Goal: Answer question/provide support

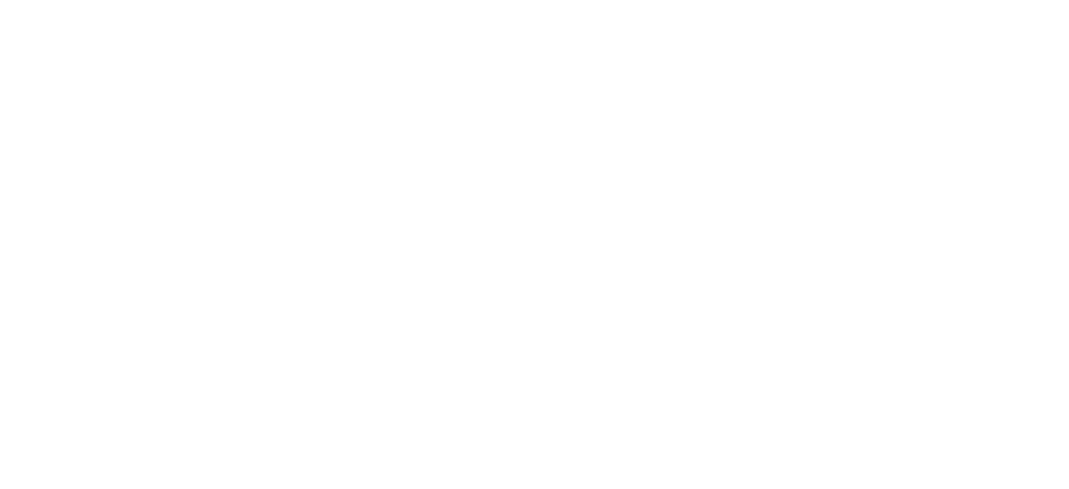
select select "message"
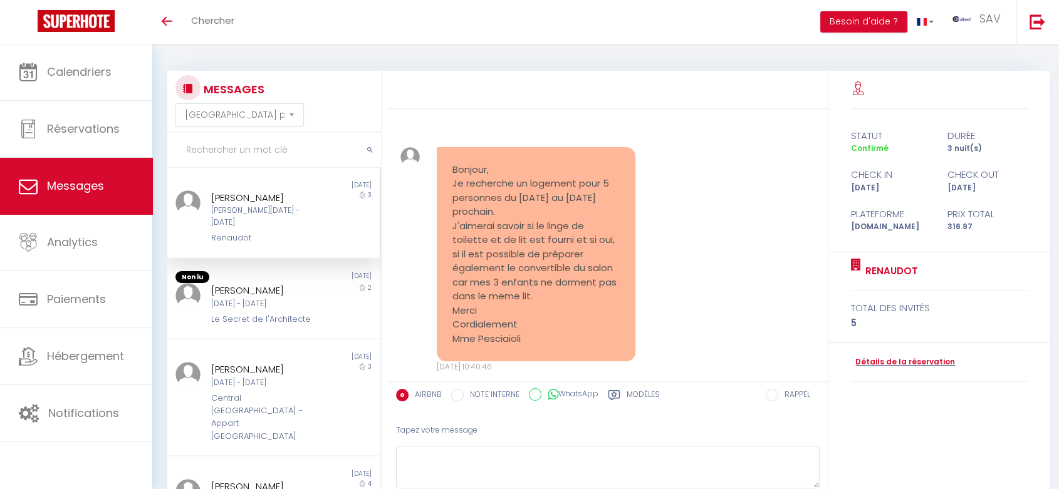
scroll to position [2195, 0]
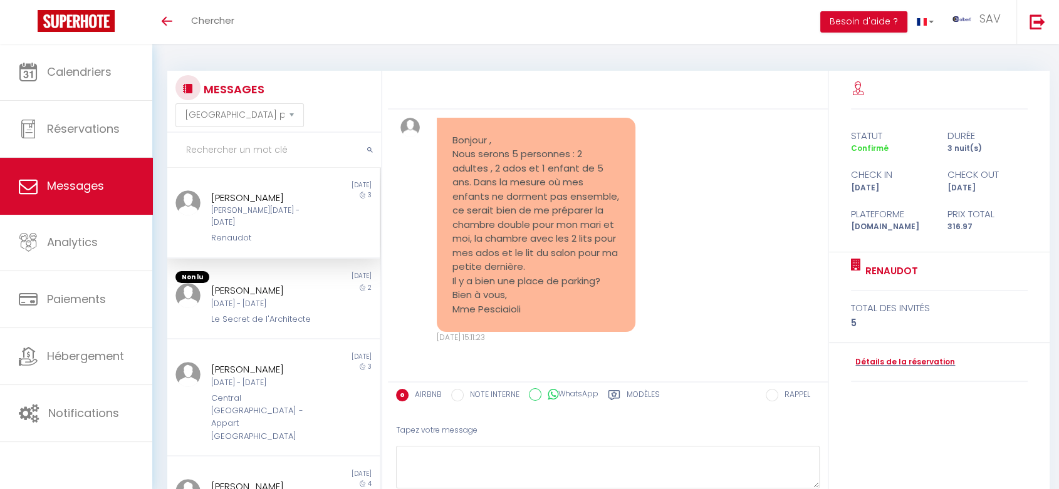
click at [273, 138] on input "text" at bounding box center [274, 150] width 214 height 35
paste input "José Ángel"
click at [371, 151] on icon "submit" at bounding box center [370, 151] width 6 height 8
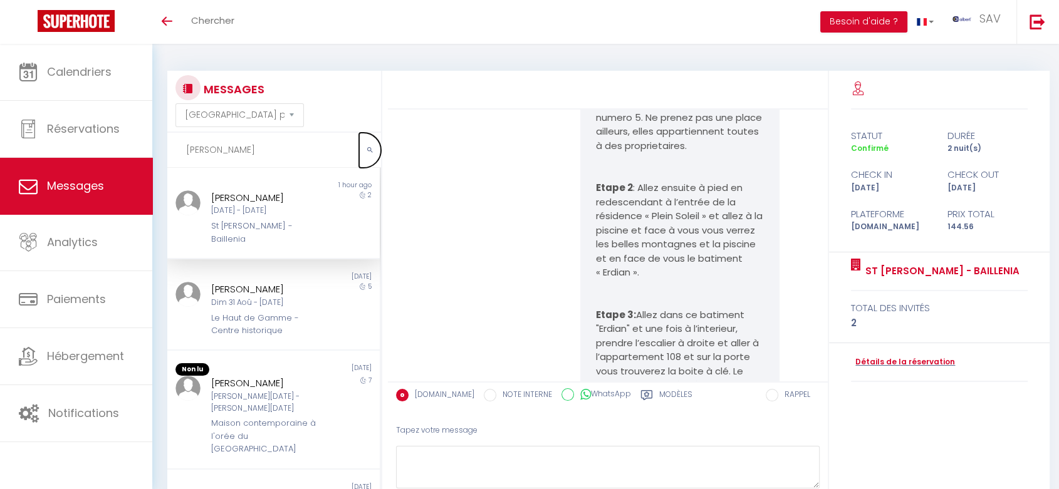
scroll to position [2863, 0]
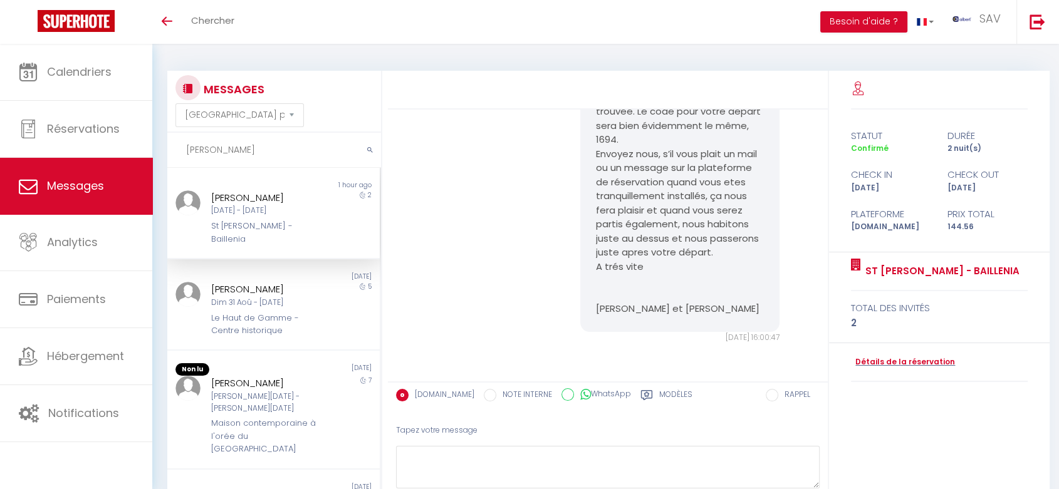
click at [249, 241] on div "St [PERSON_NAME] - Baillenia" at bounding box center [265, 233] width 108 height 26
click at [271, 205] on div "Jose Angel Martinez Alonso" at bounding box center [265, 197] width 108 height 15
drag, startPoint x: 266, startPoint y: 243, endPoint x: 288, endPoint y: 244, distance: 22.0
click at [267, 243] on div "St [PERSON_NAME] - Baillenia" at bounding box center [265, 233] width 108 height 26
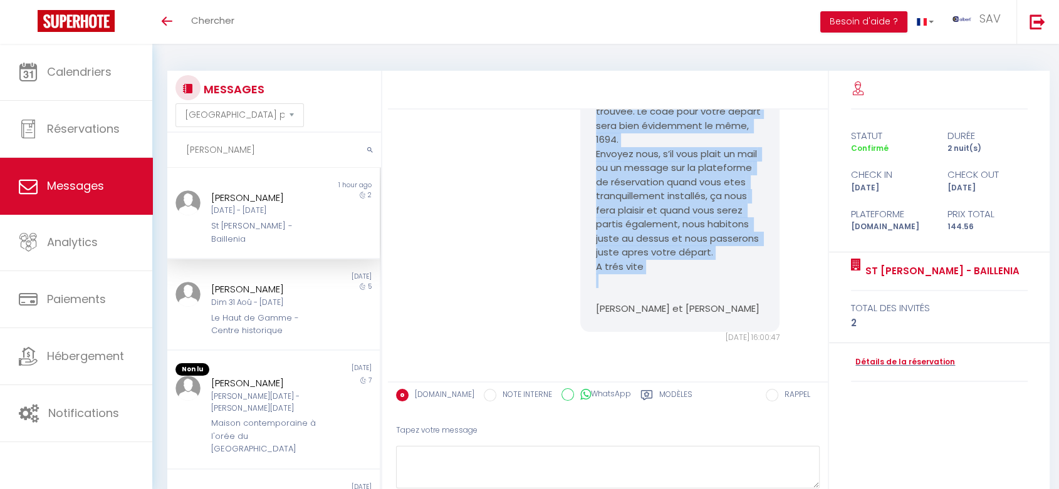
copy pre "Jose Angel, Comme prévu votre entrée est autonome et voici le code de la boite …"
drag, startPoint x: 584, startPoint y: 249, endPoint x: 656, endPoint y: 269, distance: 74.8
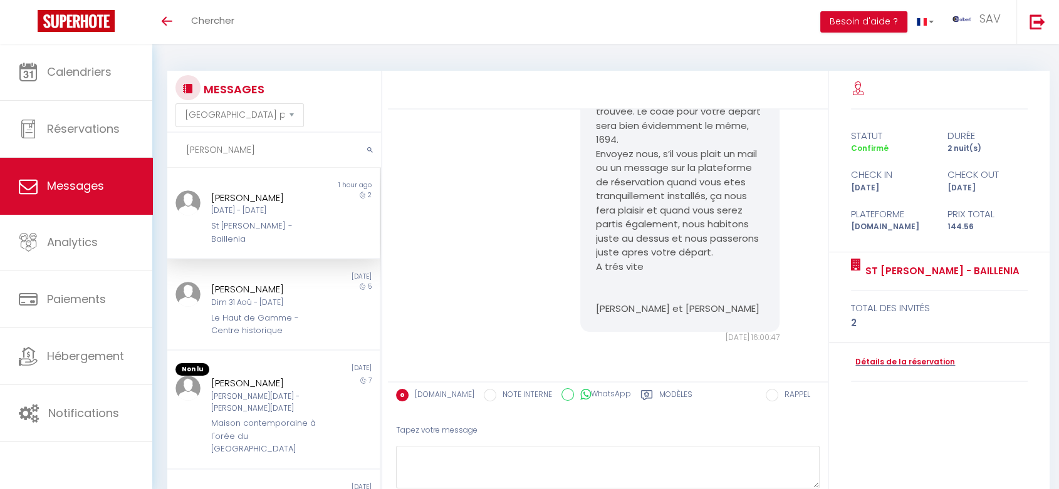
drag, startPoint x: 293, startPoint y: 188, endPoint x: 527, endPoint y: 214, distance: 235.7
click at [292, 189] on div "1 hour ago" at bounding box center [327, 185] width 106 height 10
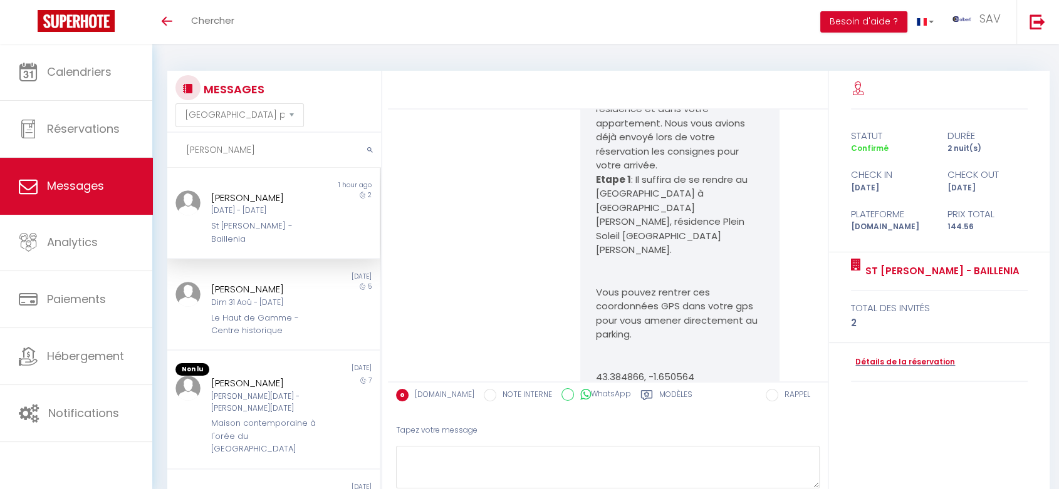
scroll to position [1819, 0]
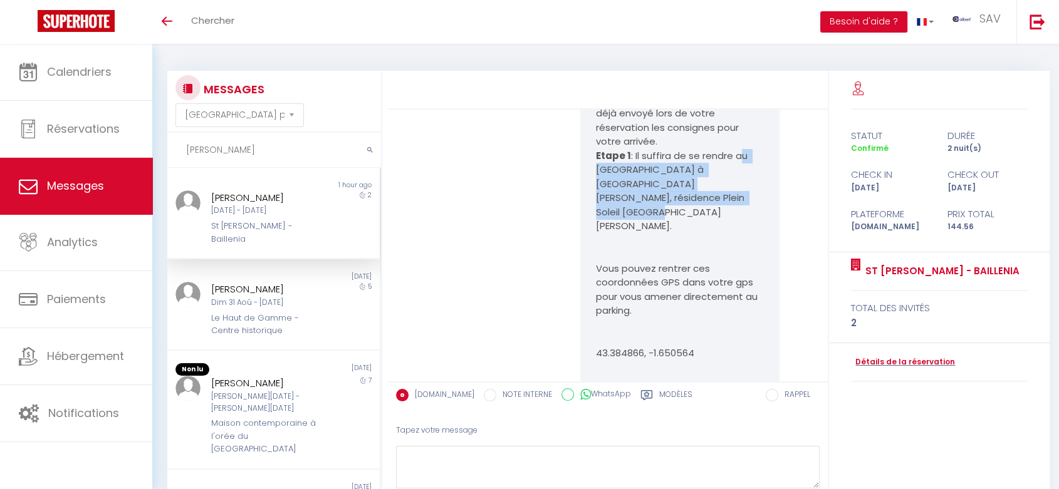
copy p "u chemin de Baillenia à St Jean de luz, résidence Plein Soleil 64500 St Jean de…"
drag, startPoint x: 733, startPoint y: 197, endPoint x: 740, endPoint y: 237, distance: 40.6
click at [740, 234] on p "Etape 1 : Il suffira de se rendre au chemin de Baillenia à St Jean de luz, rési…" at bounding box center [680, 191] width 168 height 85
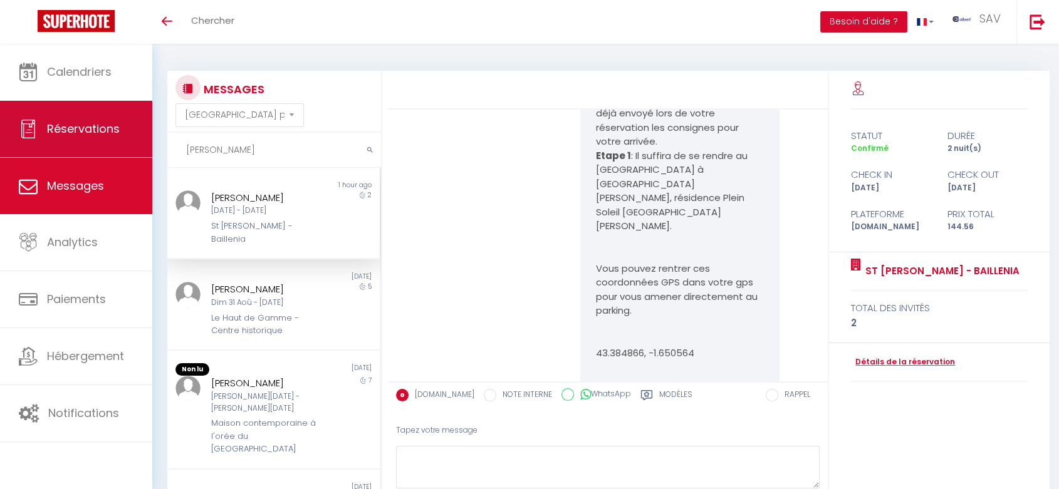
drag, startPoint x: 283, startPoint y: 150, endPoint x: 142, endPoint y: 149, distance: 141.6
click at [142, 149] on div "🟢 Des questions ou besoin d'assistance pour la migration AirBnB? Prenez rdv >>>…" at bounding box center [529, 301] width 1059 height 514
paste input "Type d'abonnement : Premium Charmant studio"
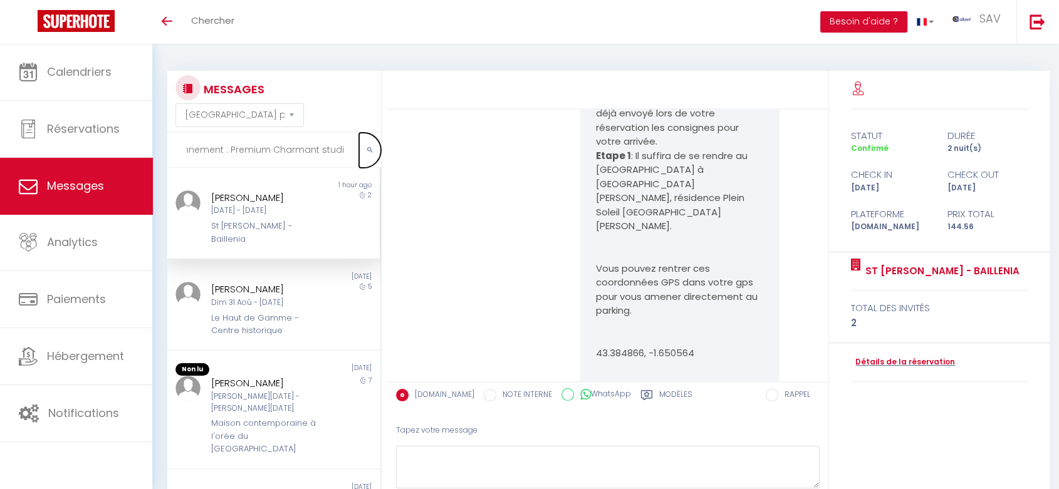
scroll to position [0, 0]
click at [371, 147] on icon "submit" at bounding box center [370, 151] width 6 height 8
click at [285, 150] on input "Type d'abonnement : Premium Charmant studio" at bounding box center [274, 150] width 214 height 35
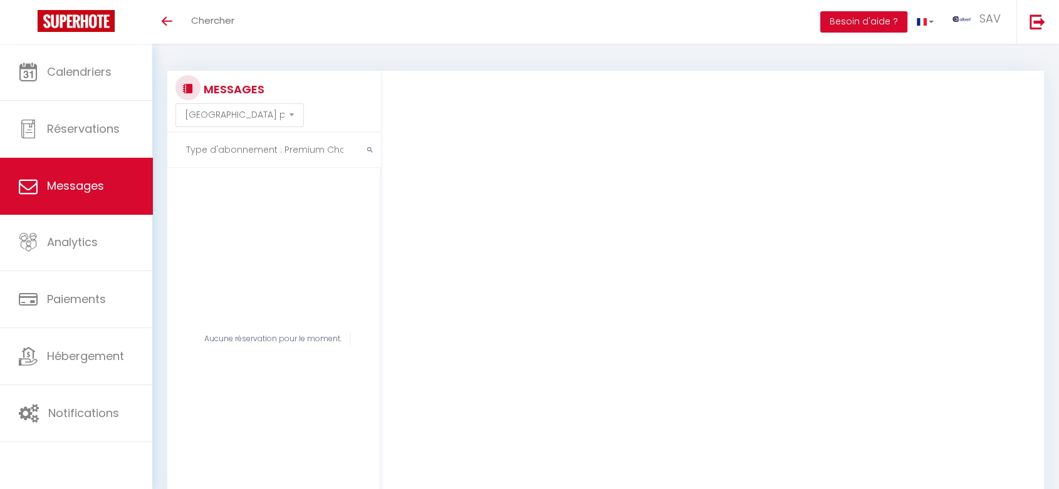
type input "$"
click at [286, 134] on input "text" at bounding box center [274, 150] width 214 height 35
paste input "Charmant studio Hyper"
click at [371, 152] on icon "submit" at bounding box center [370, 151] width 6 height 8
drag, startPoint x: 293, startPoint y: 143, endPoint x: 175, endPoint y: 143, distance: 117.1
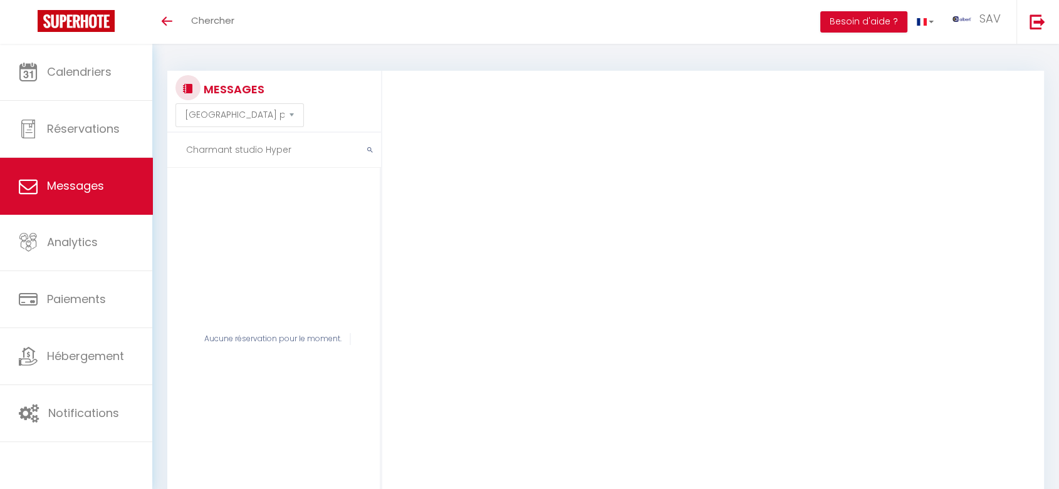
click at [175, 143] on input "Charmant studio Hyper" at bounding box center [274, 150] width 214 height 35
paste input "Ivelina"
type input "Ivelina"
click at [370, 155] on button "submit" at bounding box center [370, 150] width 22 height 35
click at [266, 157] on input "Ivelina" at bounding box center [274, 150] width 214 height 35
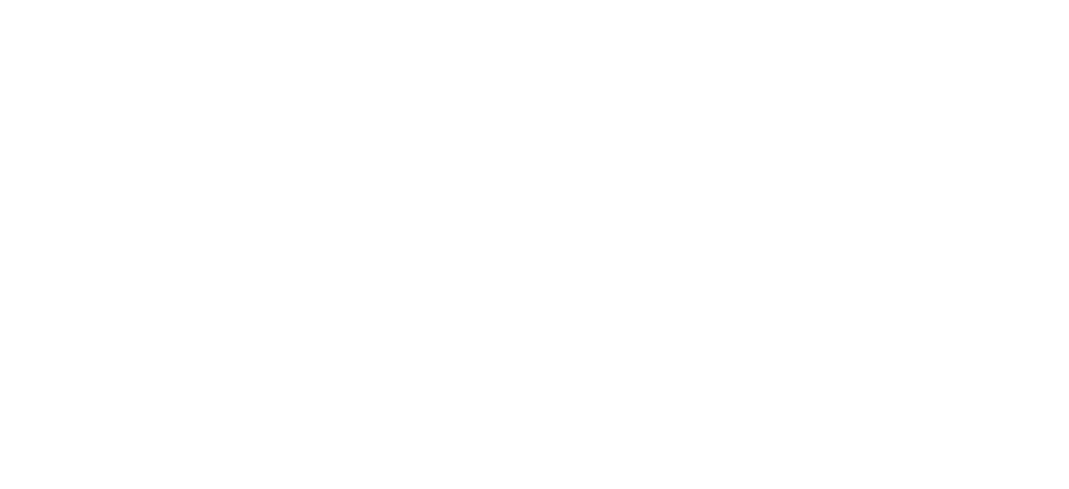
select select "not_cancelled"
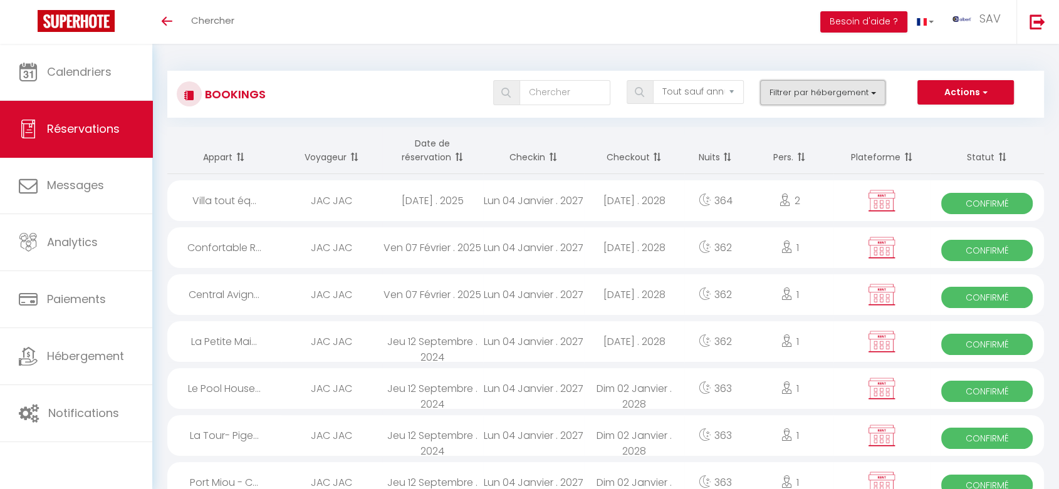
click at [846, 99] on button "Filtrer par hébergement" at bounding box center [822, 92] width 125 height 25
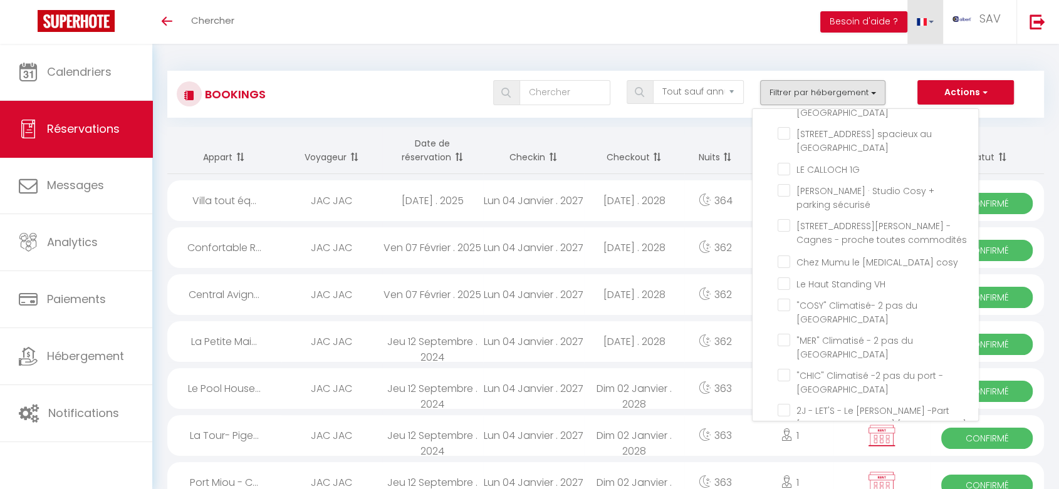
scroll to position [16176, 0]
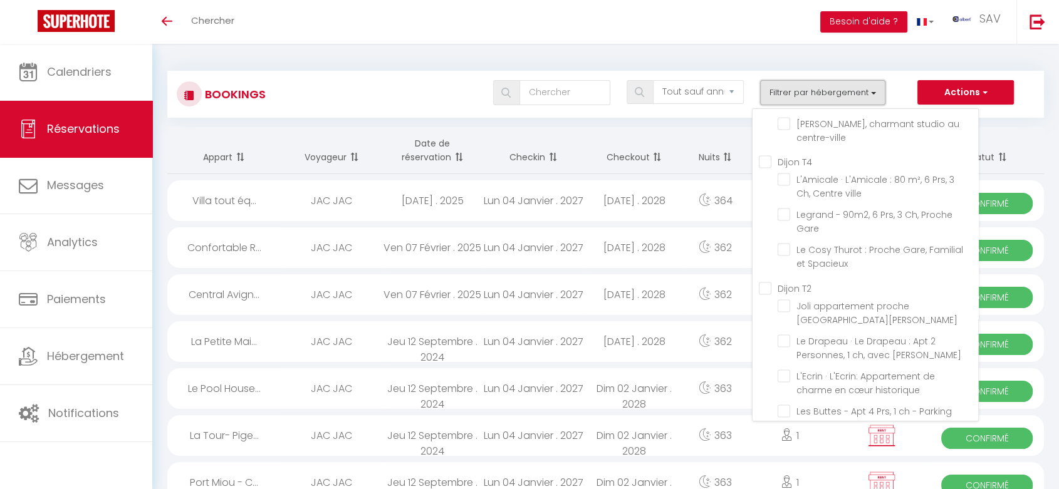
click at [792, 89] on button "Filtrer par hébergement" at bounding box center [822, 92] width 125 height 25
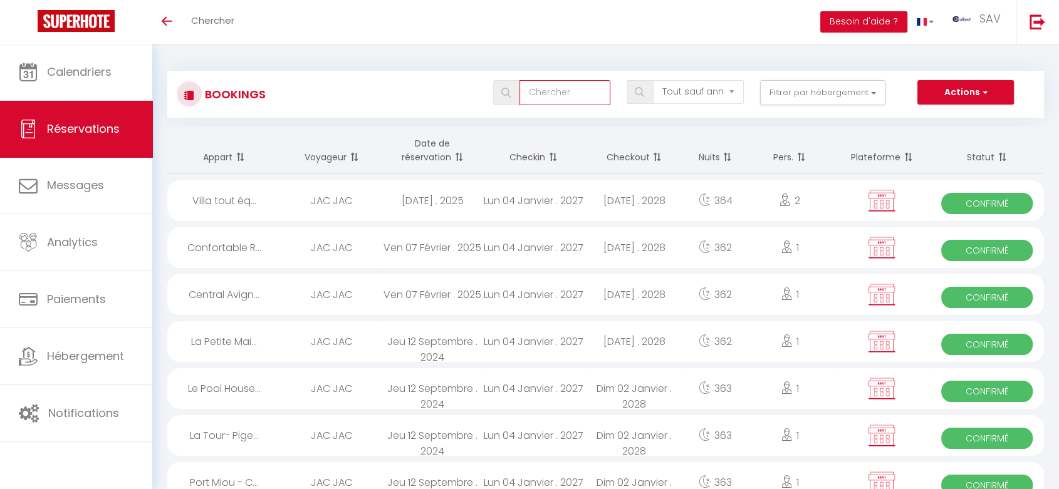
click at [551, 98] on input "text" at bounding box center [564, 92] width 91 height 25
type input "Ivelina"
click at [509, 95] on img at bounding box center [505, 93] width 9 height 10
drag, startPoint x: 511, startPoint y: 93, endPoint x: 504, endPoint y: 242, distance: 149.3
click at [510, 93] on img at bounding box center [505, 93] width 9 height 10
